Goal: Transaction & Acquisition: Subscribe to service/newsletter

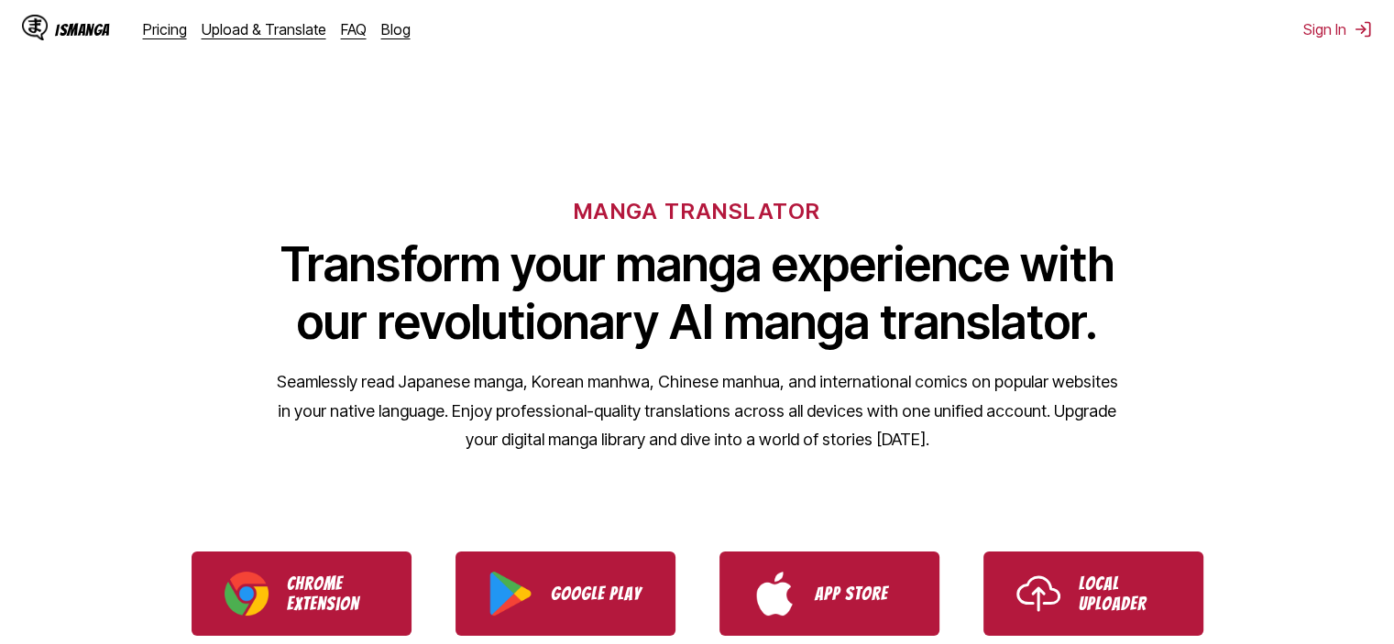
scroll to position [183, 0]
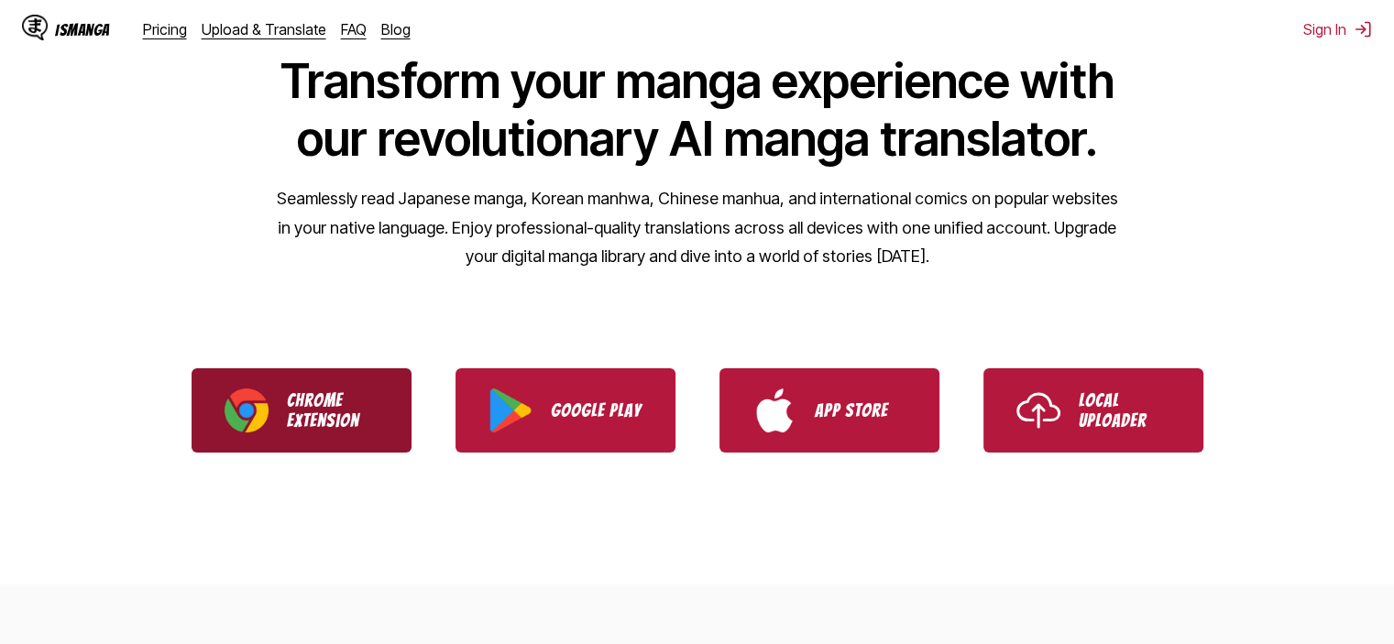
click at [381, 426] on link "Chrome Extension" at bounding box center [302, 411] width 220 height 84
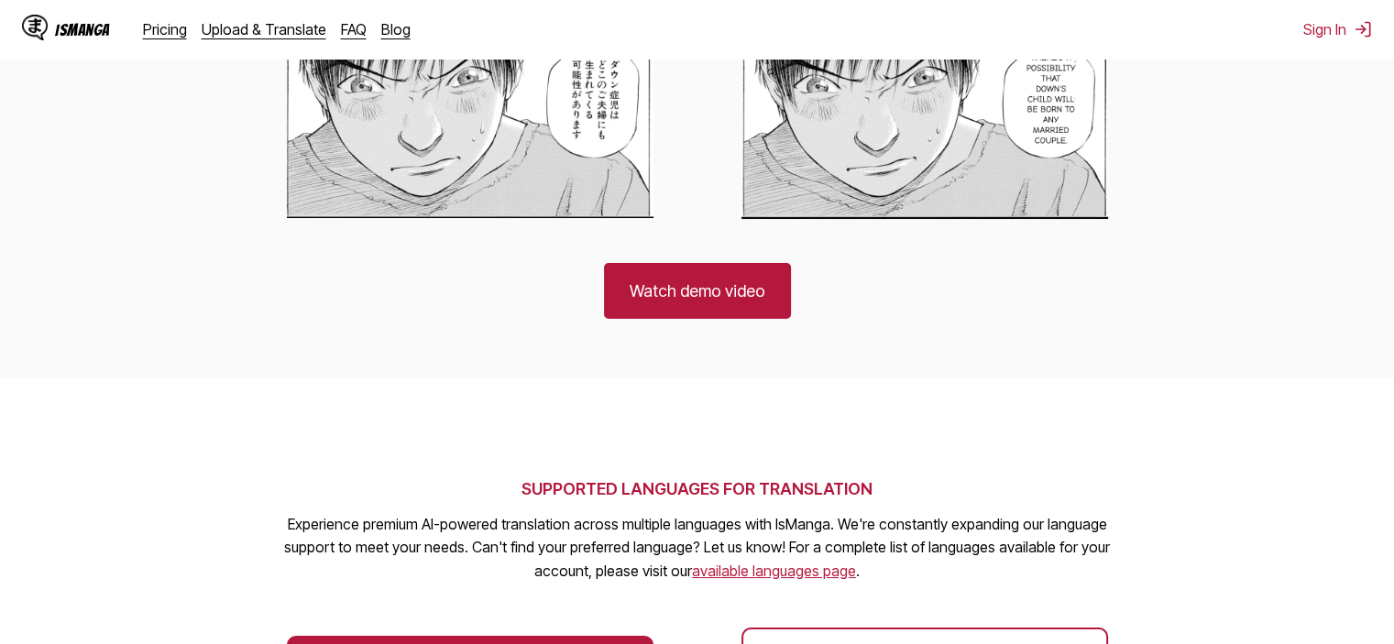
scroll to position [1558, 0]
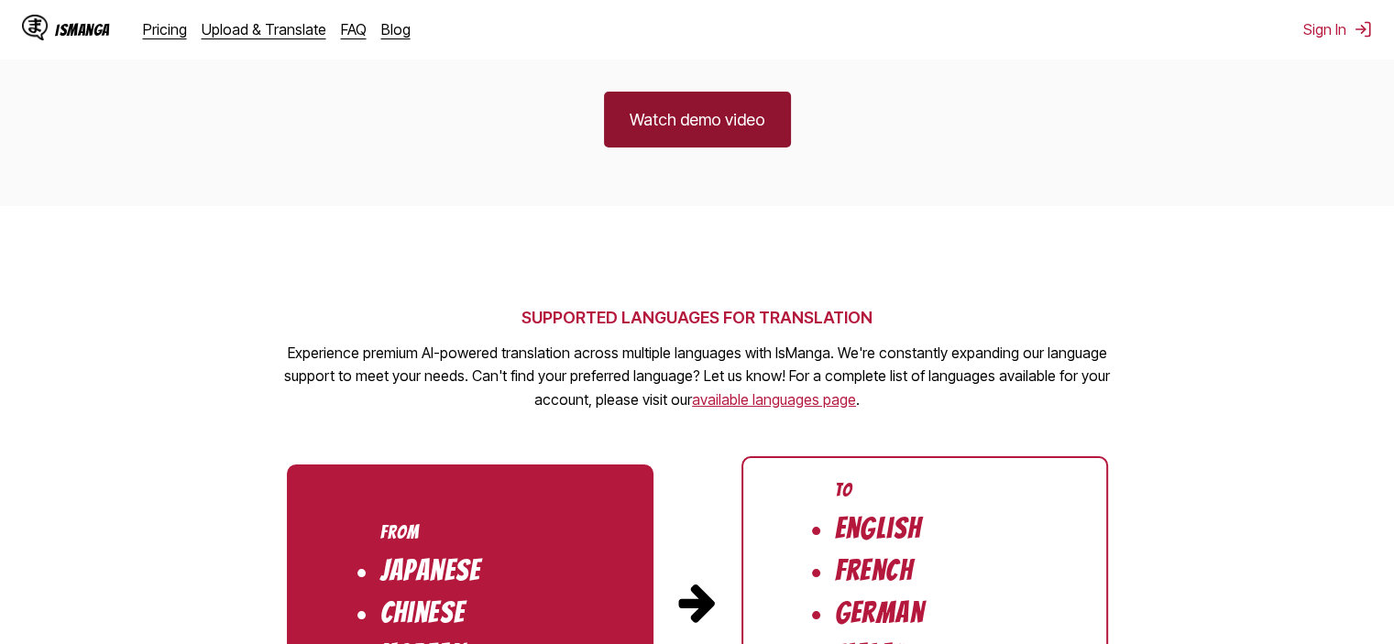
click at [741, 140] on link "Watch demo video" at bounding box center [697, 120] width 187 height 56
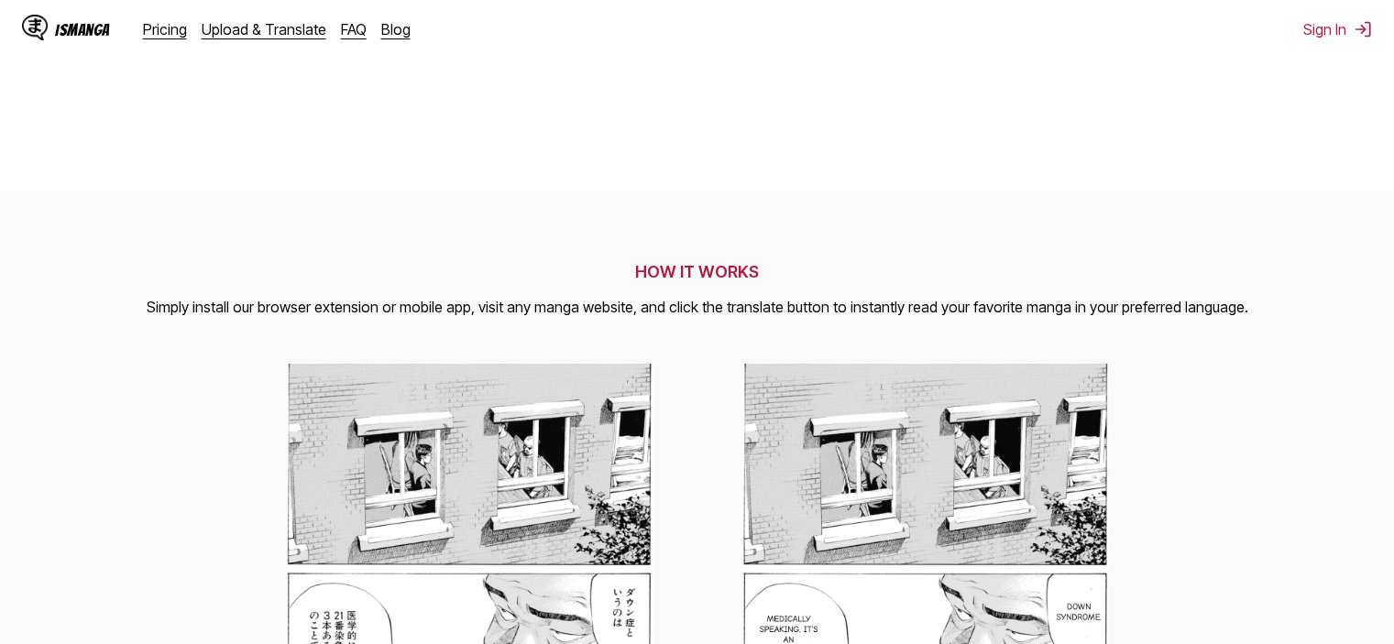
scroll to position [642, 0]
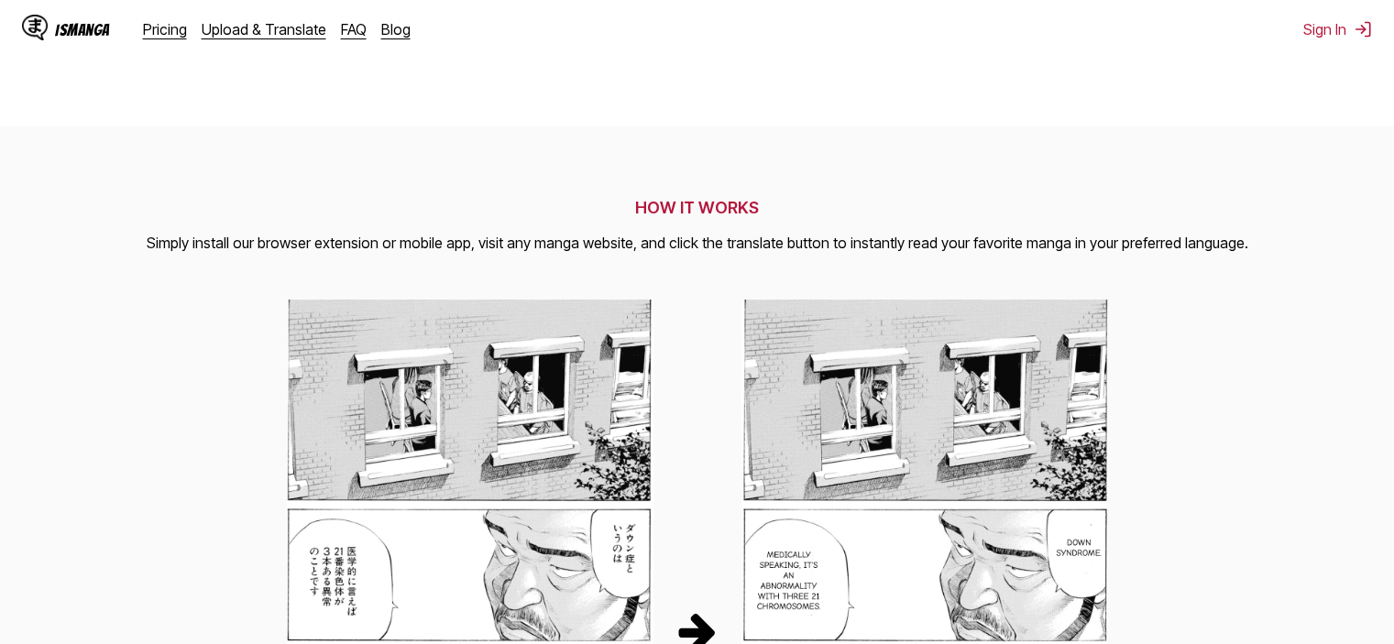
click at [1174, 256] on p "Simply install our browser extension or mobile app, visit any manga website, an…" at bounding box center [698, 244] width 1102 height 24
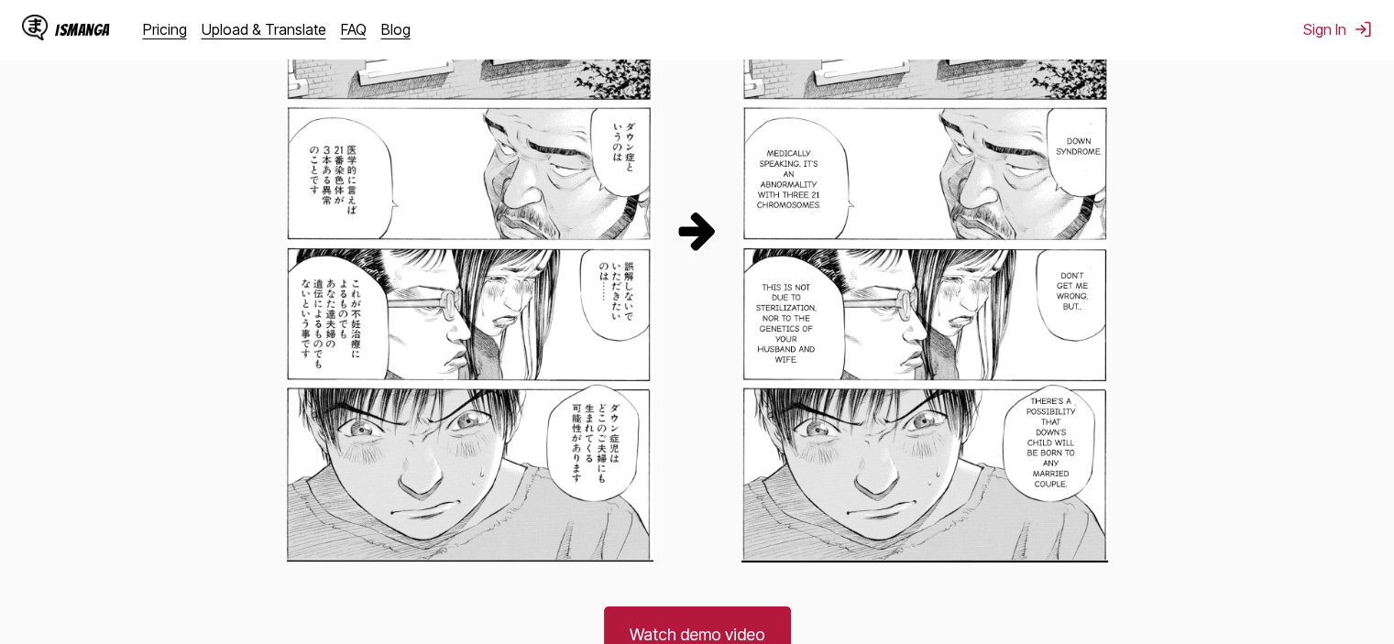
scroll to position [52, 0]
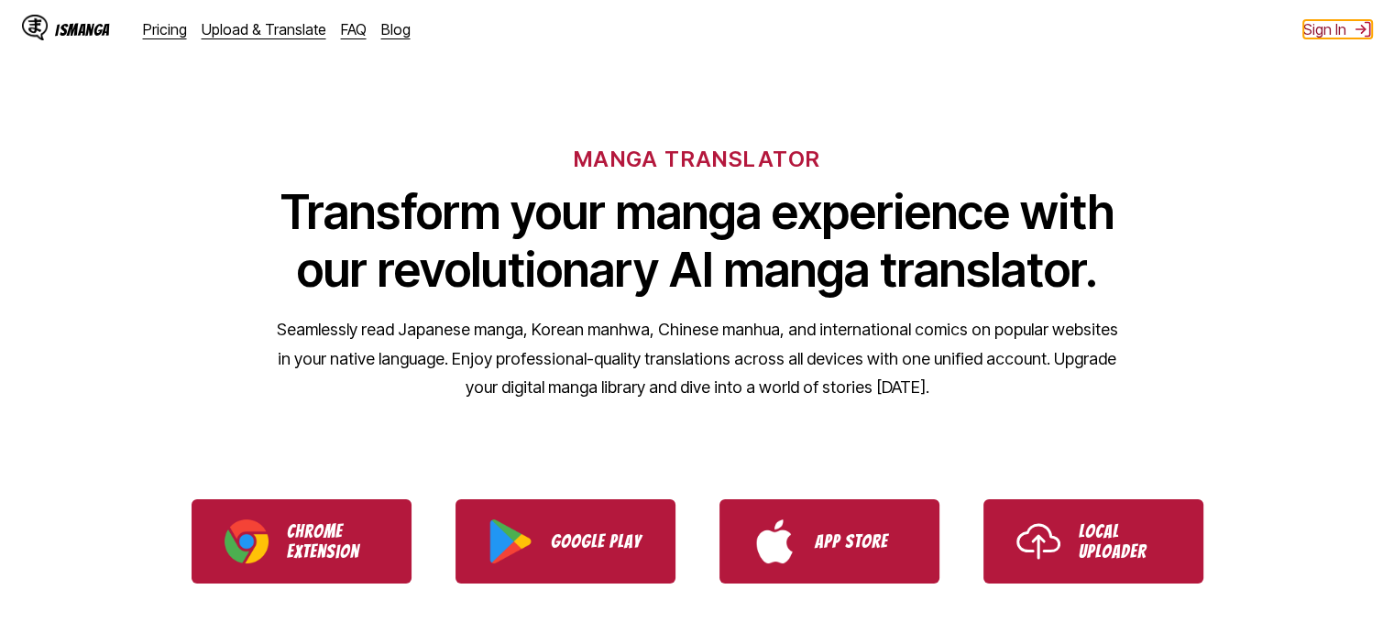
click at [1336, 28] on button "Sign In" at bounding box center [1338, 29] width 69 height 18
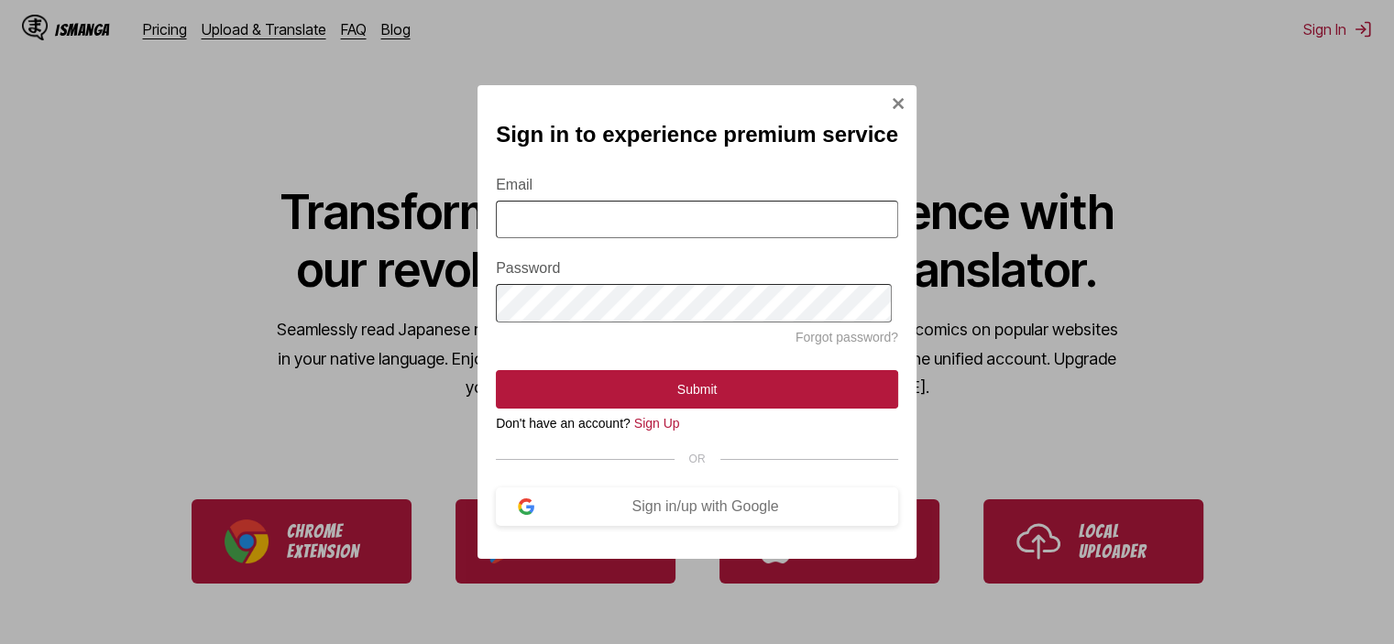
click at [700, 212] on input "Email" at bounding box center [697, 220] width 402 height 38
click at [726, 147] on div "Sign in to experience premium service Email Password Forgot password? Submit Do…" at bounding box center [697, 322] width 439 height 474
click at [722, 515] on div "Sign in/up with Google" at bounding box center [705, 507] width 342 height 17
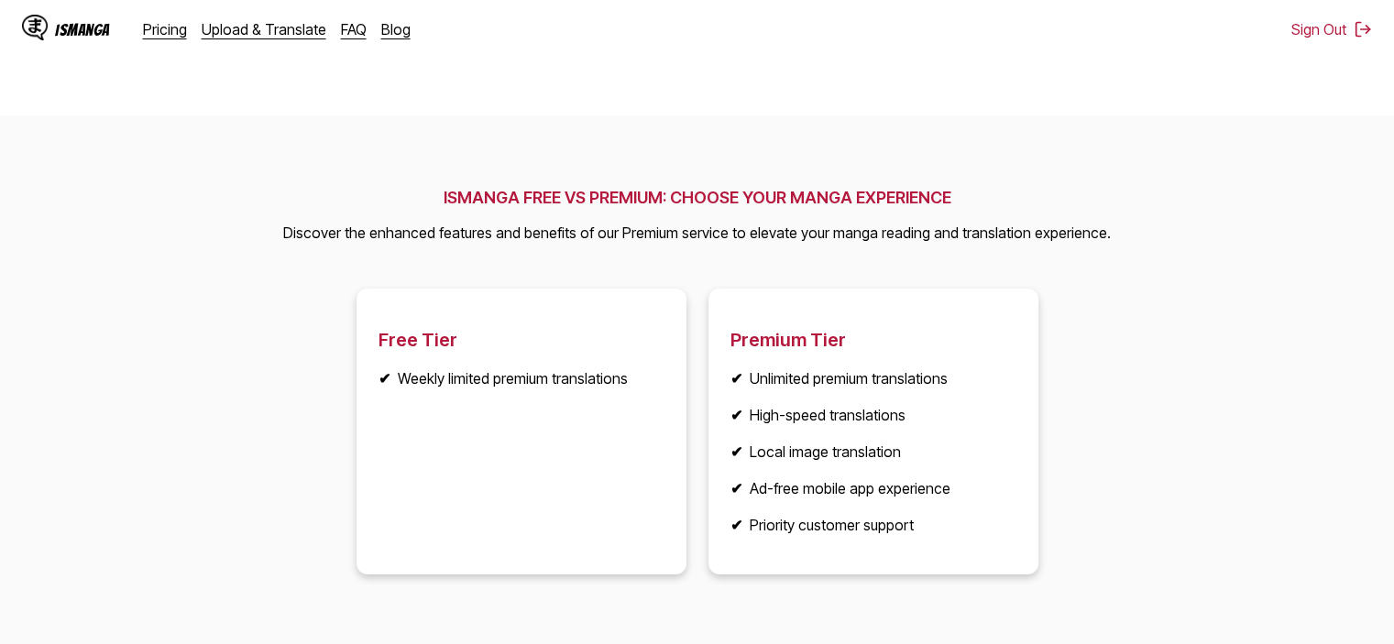
scroll to position [2200, 0]
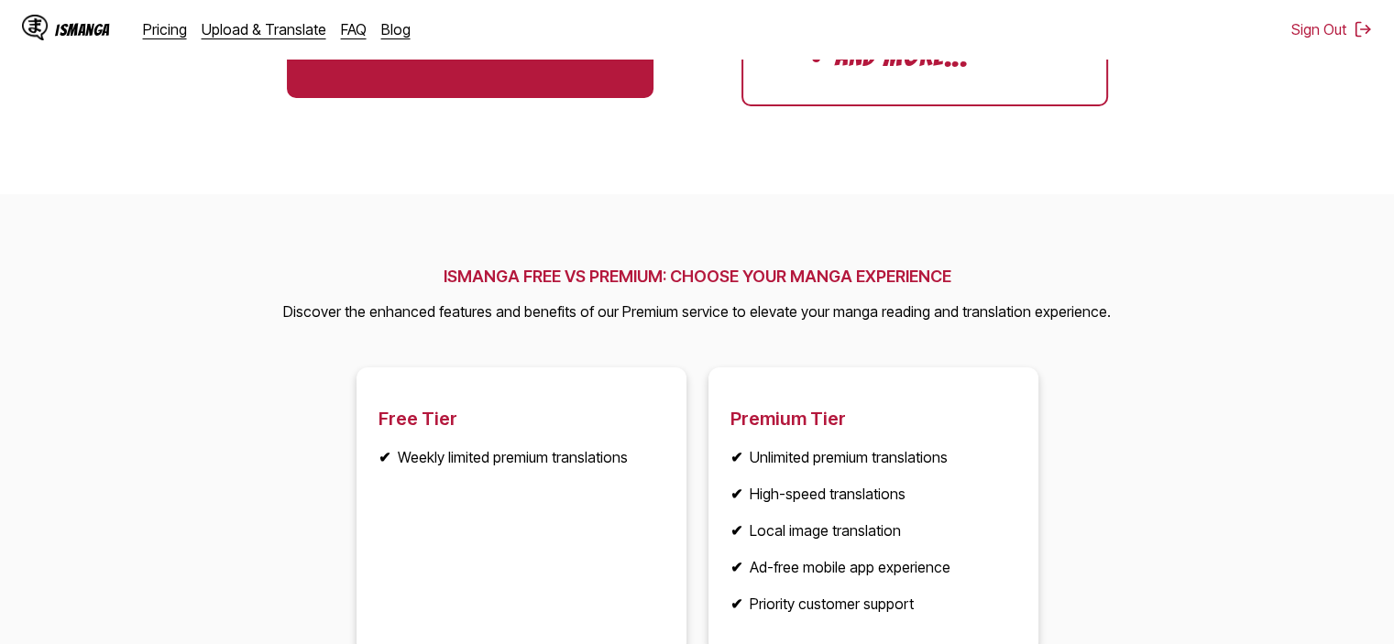
click at [470, 456] on li "✔ Weekly limited premium translations" at bounding box center [522, 457] width 286 height 18
click at [583, 457] on li "✔ Weekly limited premium translations" at bounding box center [522, 457] width 286 height 18
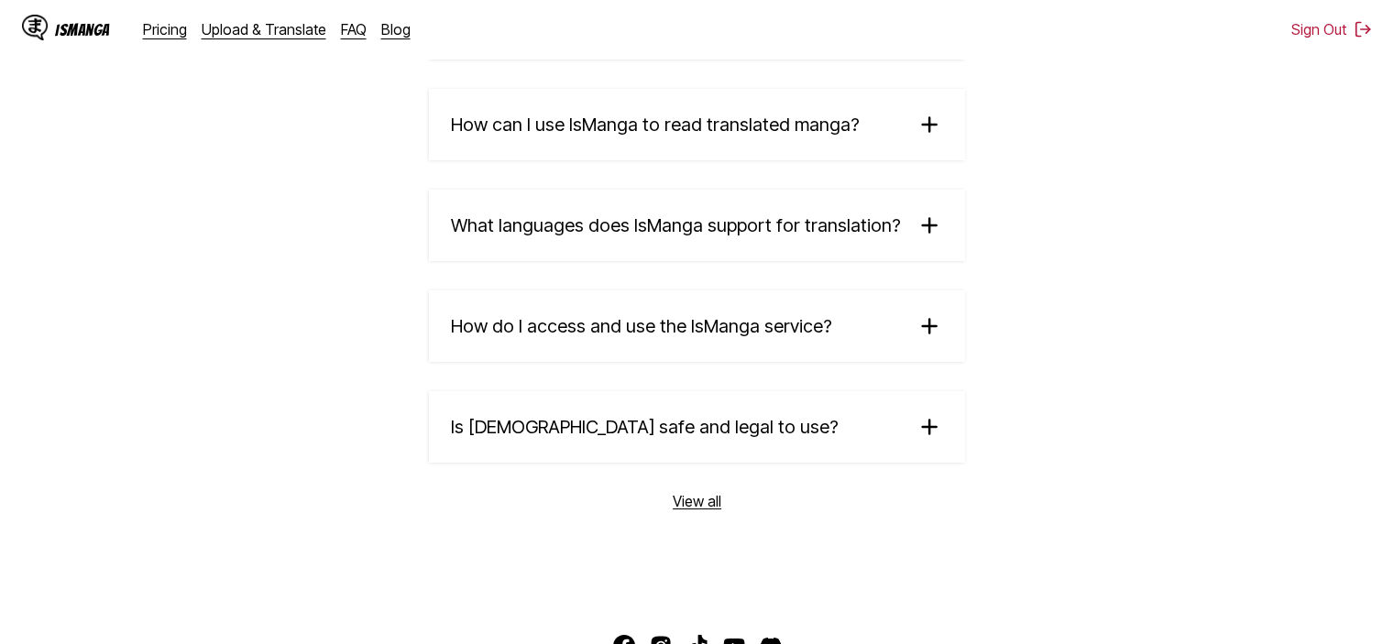
scroll to position [3208, 0]
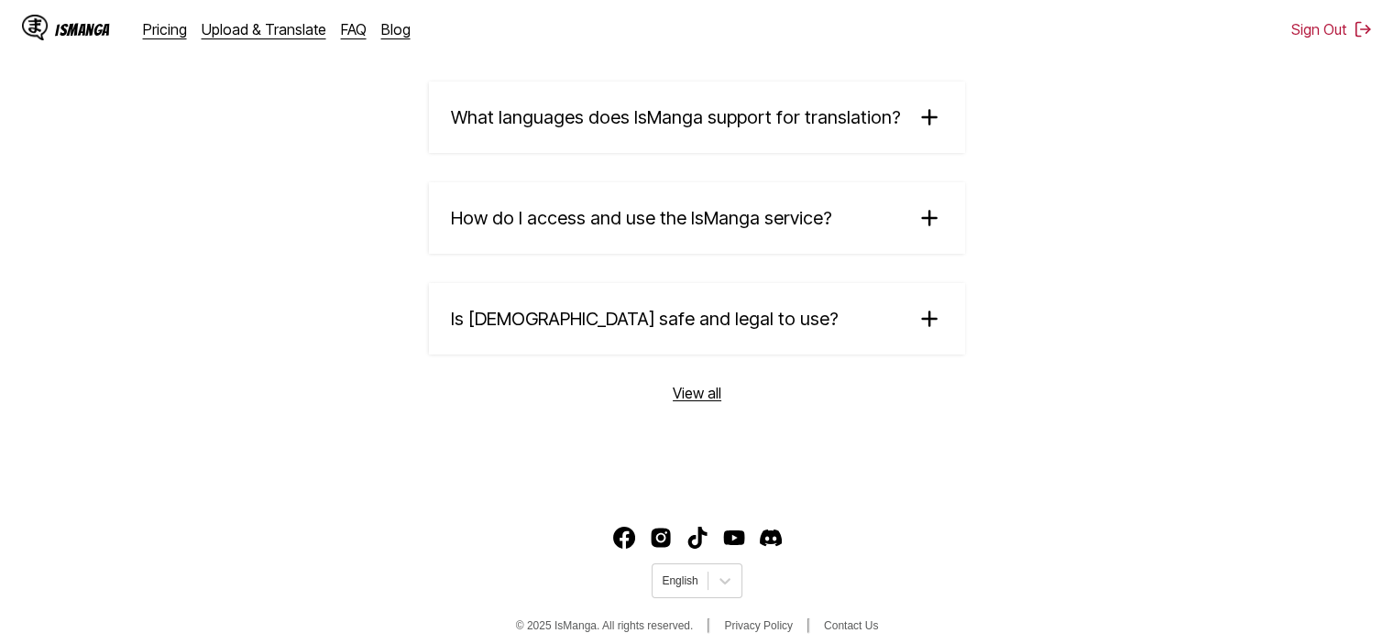
click at [743, 214] on span "How do I access and use the IsManga service?" at bounding box center [641, 218] width 381 height 22
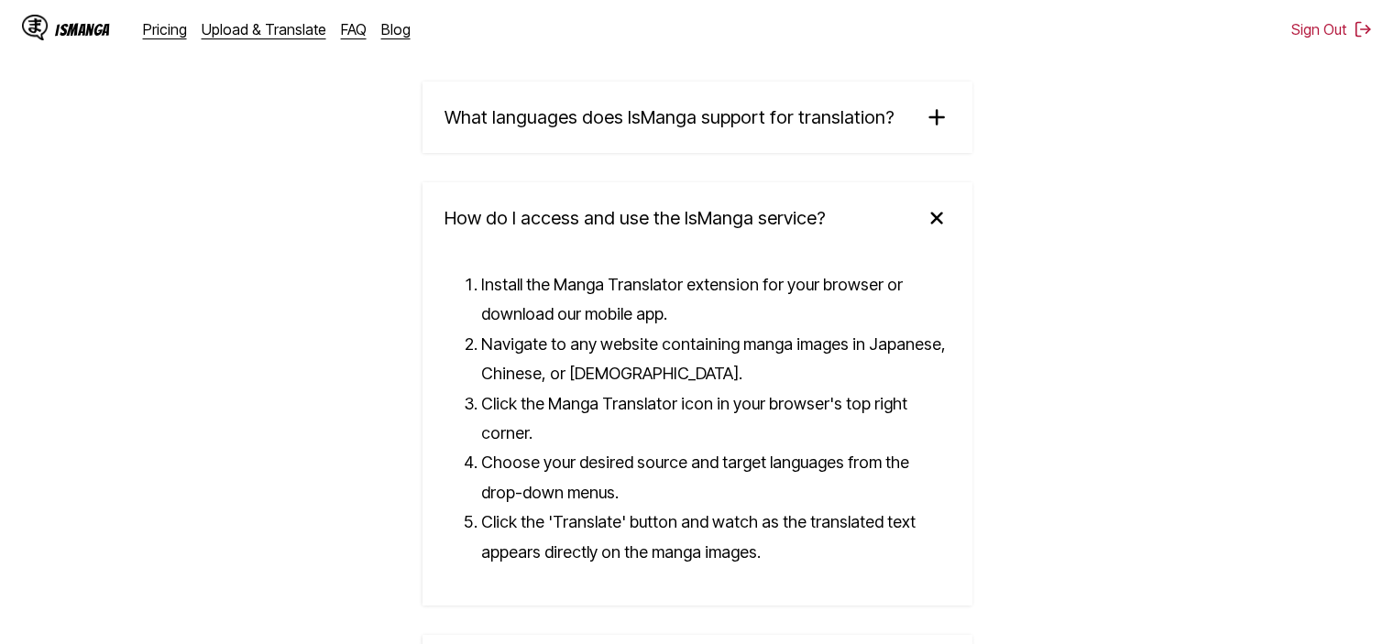
drag, startPoint x: 715, startPoint y: 229, endPoint x: 701, endPoint y: 239, distance: 17.1
click at [714, 229] on span "How do I access and use the IsManga service?" at bounding box center [635, 218] width 381 height 22
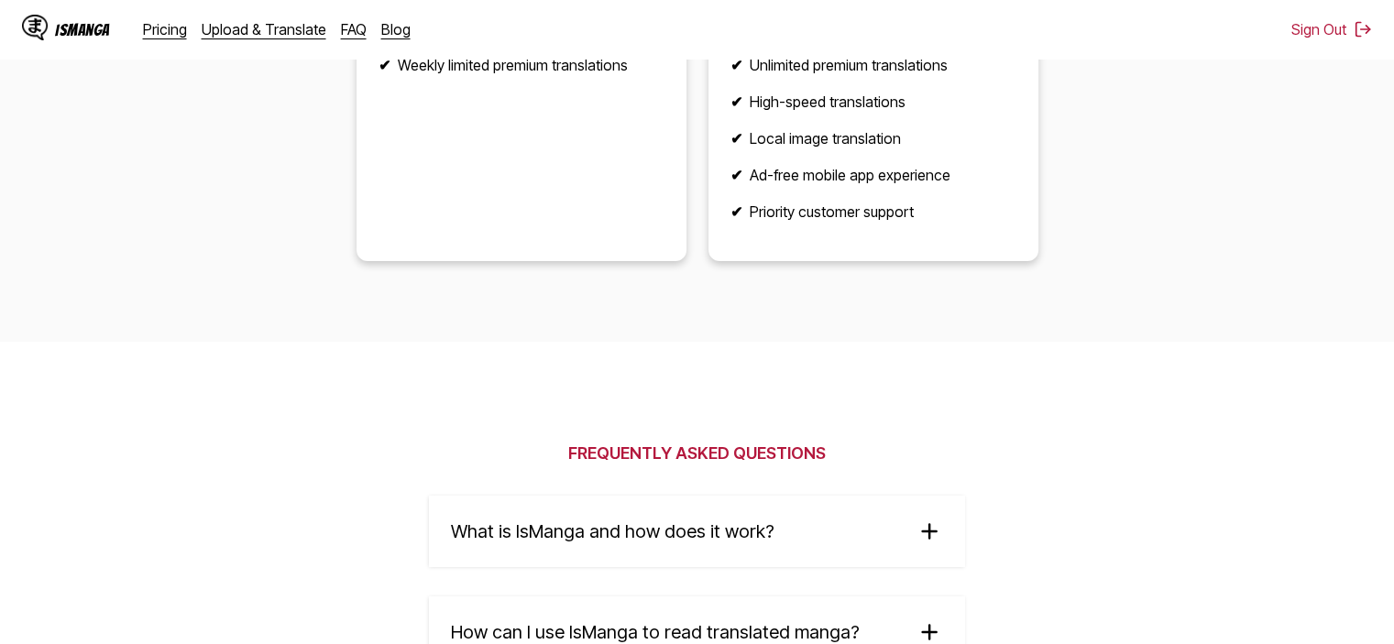
scroll to position [2475, 0]
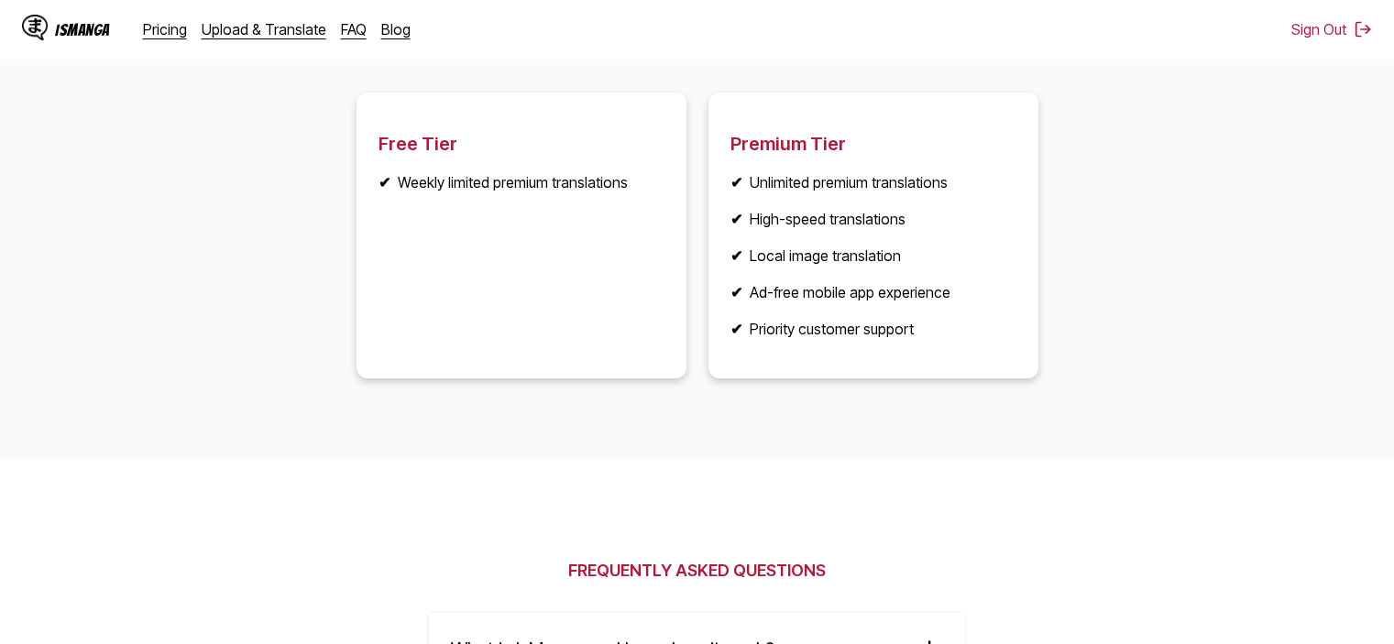
click at [829, 253] on li "✔ Local image translation" at bounding box center [874, 256] width 286 height 18
click at [763, 128] on article "Premium Tier ✔ Unlimited premium translations ✔ High-speed translations ✔ Local…" at bounding box center [874, 236] width 330 height 286
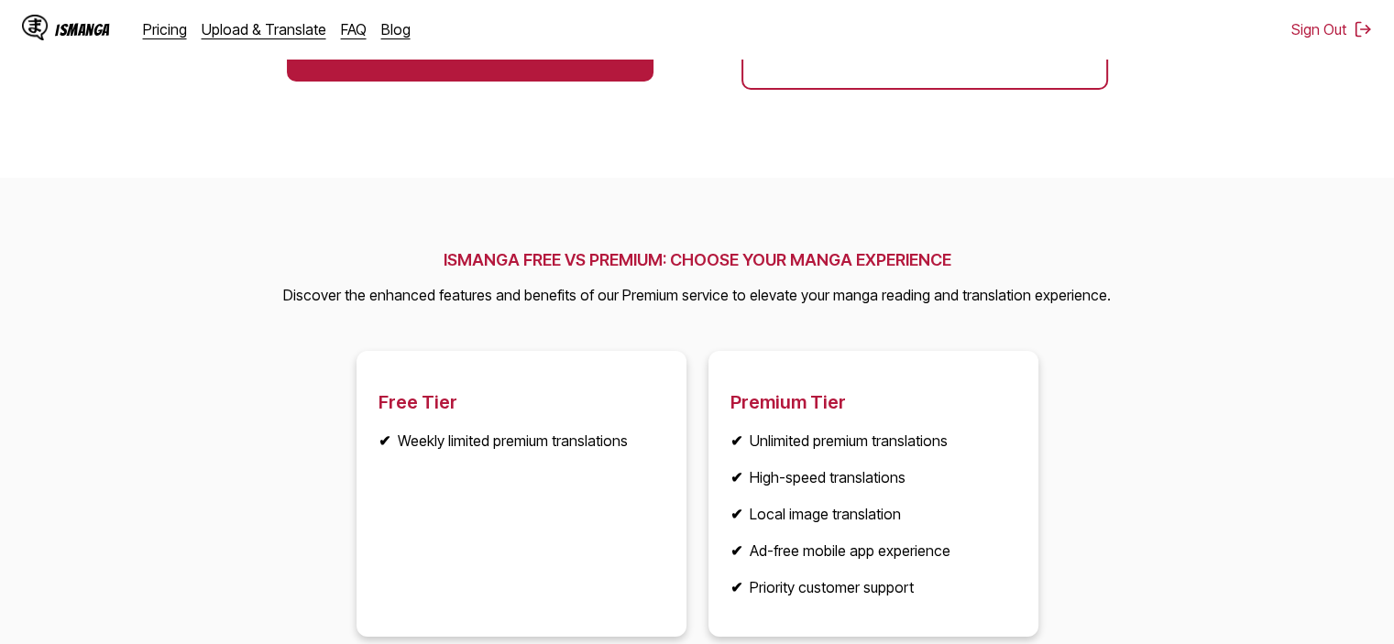
scroll to position [2108, 0]
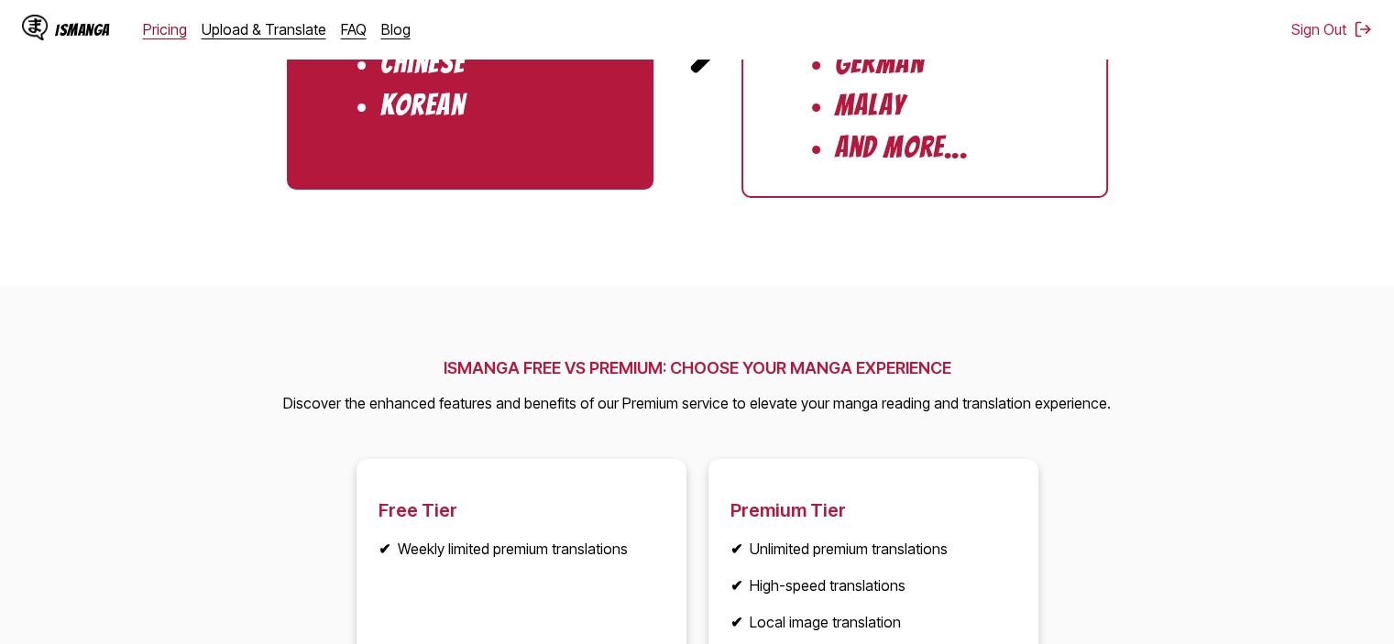
click at [154, 30] on link "Pricing" at bounding box center [165, 29] width 44 height 18
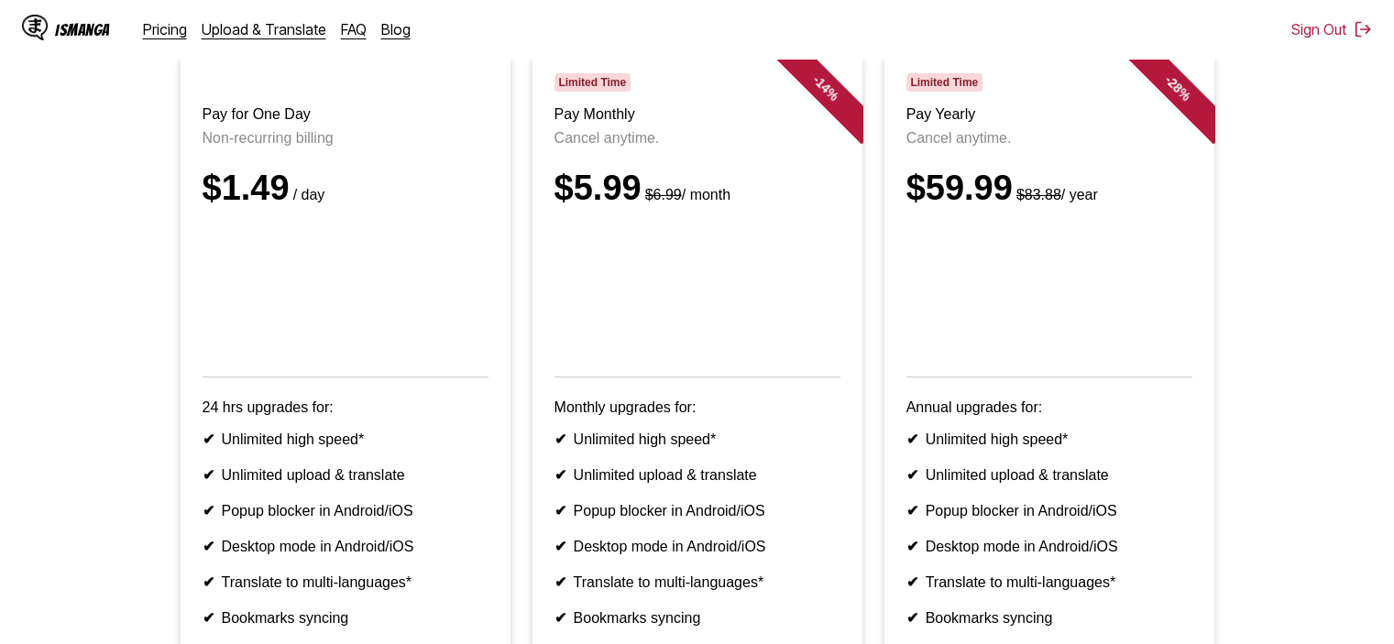
scroll to position [301, 0]
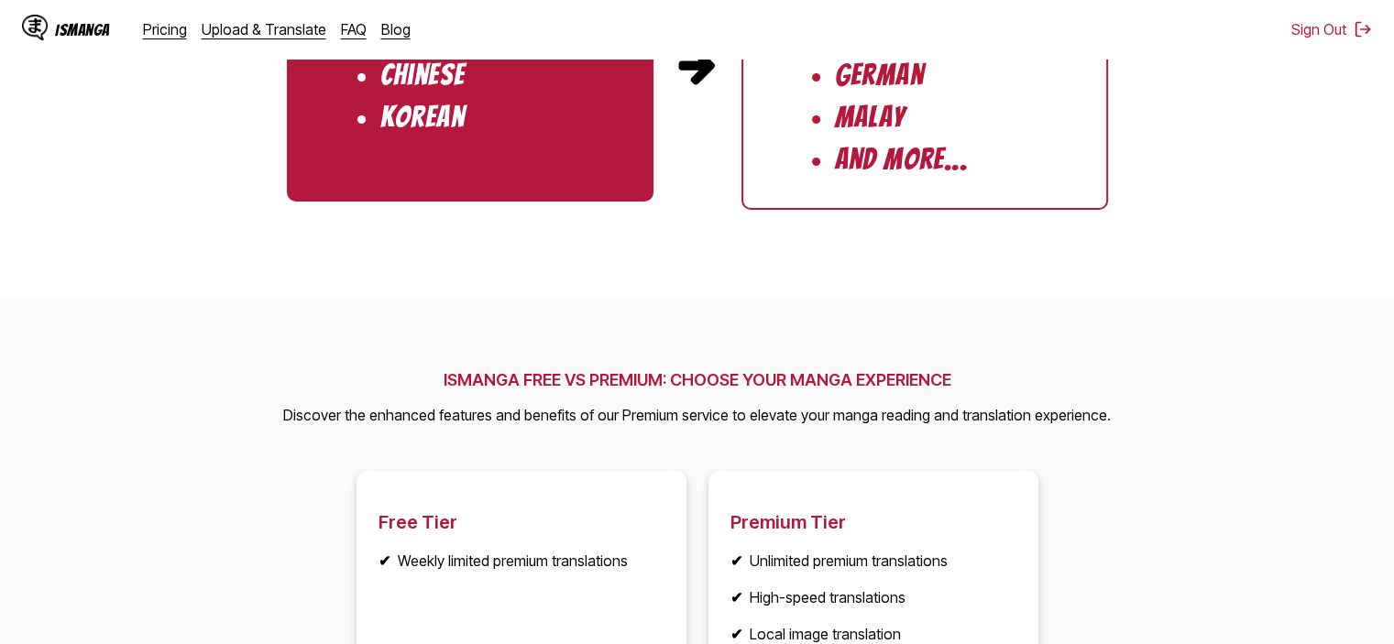
scroll to position [2200, 0]
